Goal: Information Seeking & Learning: Learn about a topic

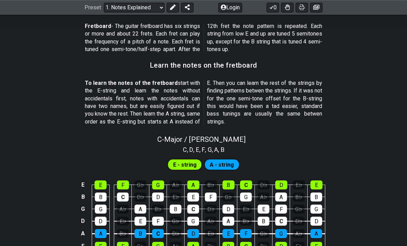
scroll to position [577, 0]
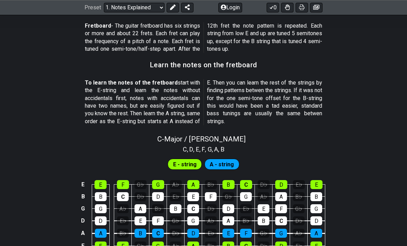
click at [189, 159] on span "E - string" at bounding box center [184, 164] width 23 height 10
click at [225, 159] on span "A - string" at bounding box center [221, 164] width 24 height 10
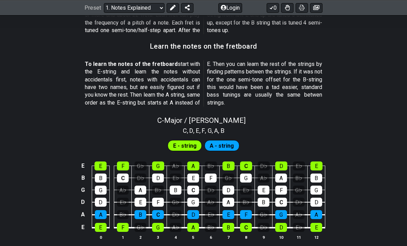
scroll to position [598, 0]
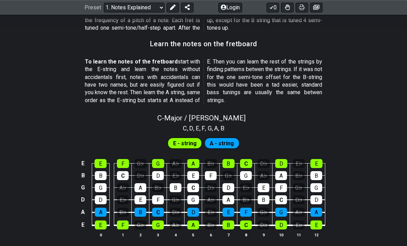
click at [88, 141] on div "E - string A - string" at bounding box center [203, 141] width 407 height 17
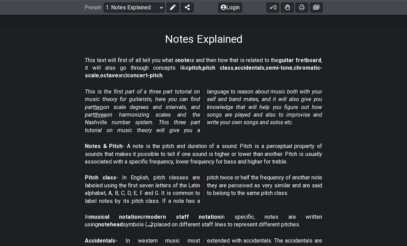
scroll to position [99, 0]
click at [105, 101] on em "This is the first part of a three part tutorial on music theory for guitarists,…" at bounding box center [203, 111] width 237 height 45
click at [103, 108] on span "two" at bounding box center [98, 107] width 9 height 7
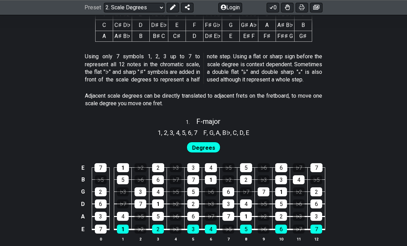
scroll to position [361, 0]
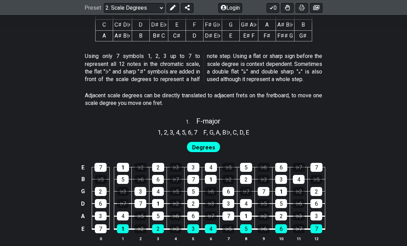
click at [204, 147] on div "Degrees" at bounding box center [203, 146] width 34 height 11
click at [208, 146] on span "Degrees" at bounding box center [203, 147] width 23 height 10
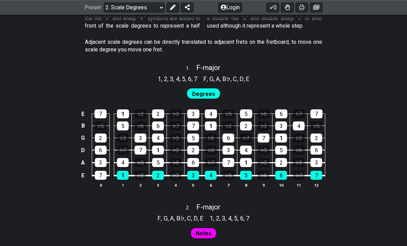
scroll to position [415, 0]
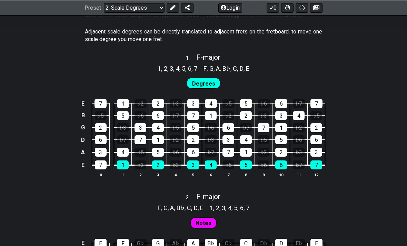
click at [378, 177] on div "E 7 1 ♭2 2 ♭3 3 4 ♭5 5 ♭6 6 ♭7 7 B ♭5 5 ♭6 6 ♭7 7 1 ♭2 2 ♭3 3 4 ♭5 G 2 ♭3 3 4 ♭…" at bounding box center [203, 138] width 407 height 97
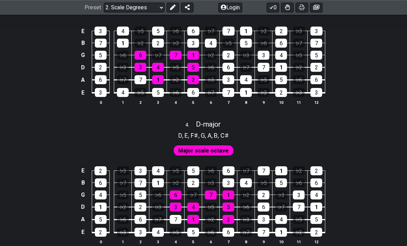
scroll to position [896, 0]
click at [200, 245] on div "This text describes what scale degrees and intervals are, and how that will mak…" at bounding box center [203, 177] width 407 height 1858
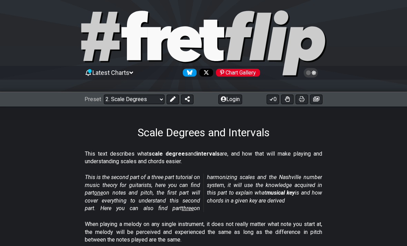
scroll to position [7, 0]
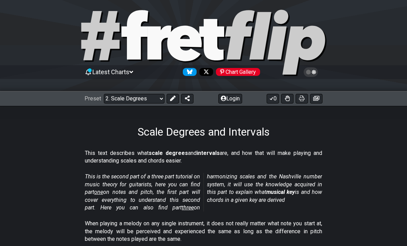
click at [185, 206] on span "three" at bounding box center [188, 207] width 12 height 7
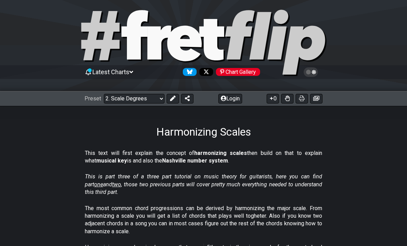
select select "/harmonizing-scales"
